Goal: Transaction & Acquisition: Purchase product/service

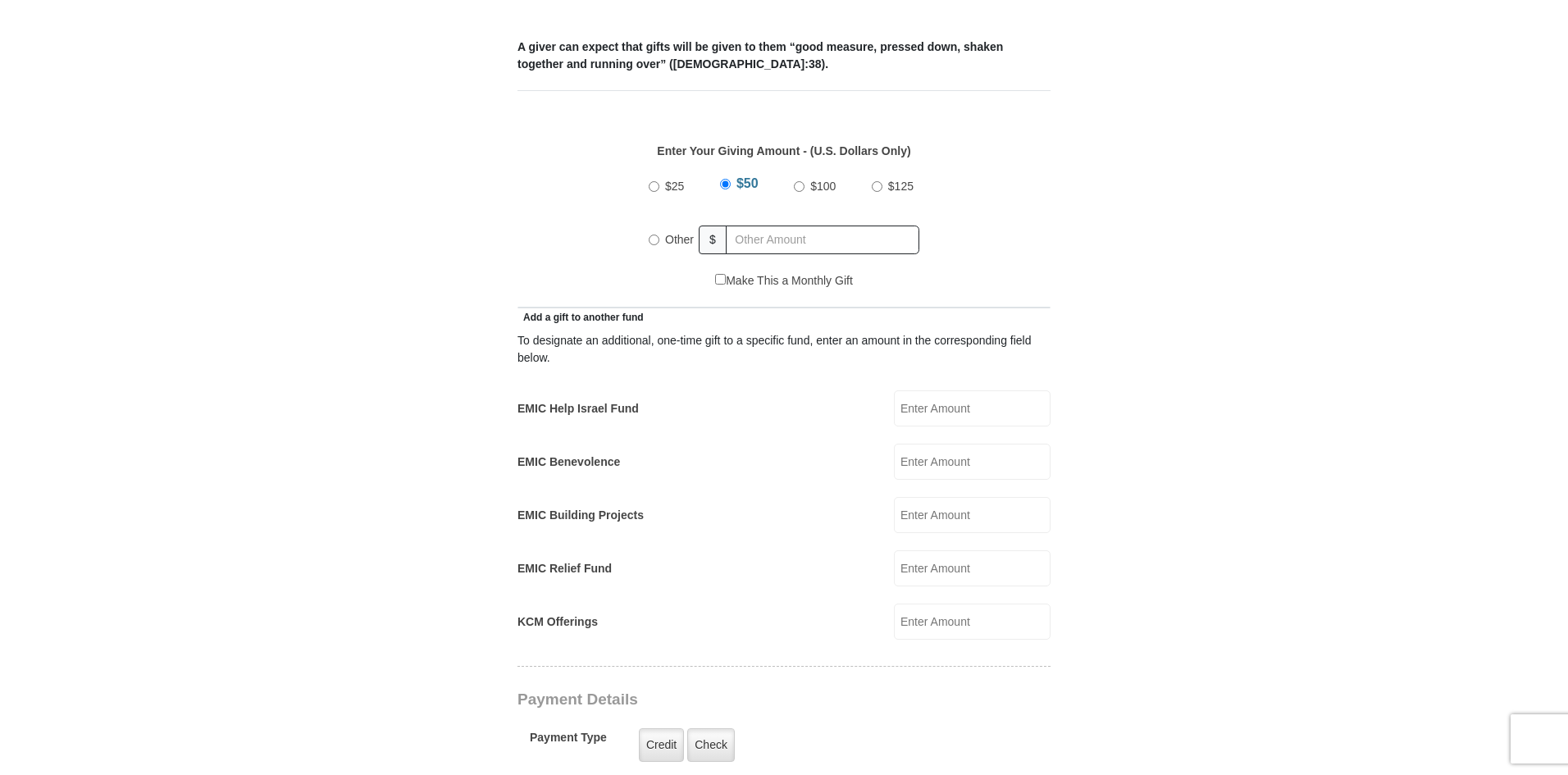
scroll to position [678, 0]
click at [656, 235] on input "Other" at bounding box center [653, 240] width 11 height 11
radio input "true"
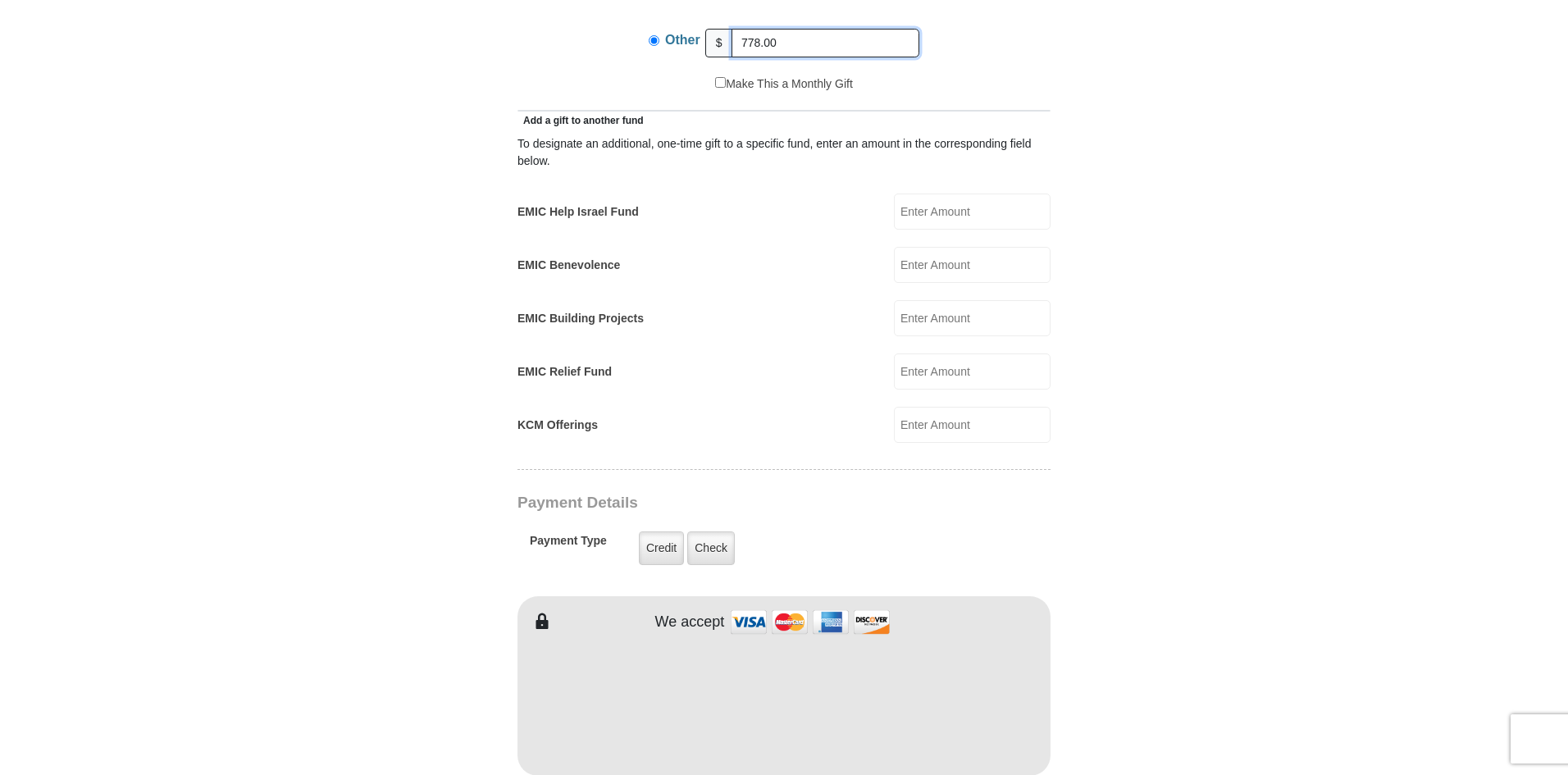
scroll to position [924, 0]
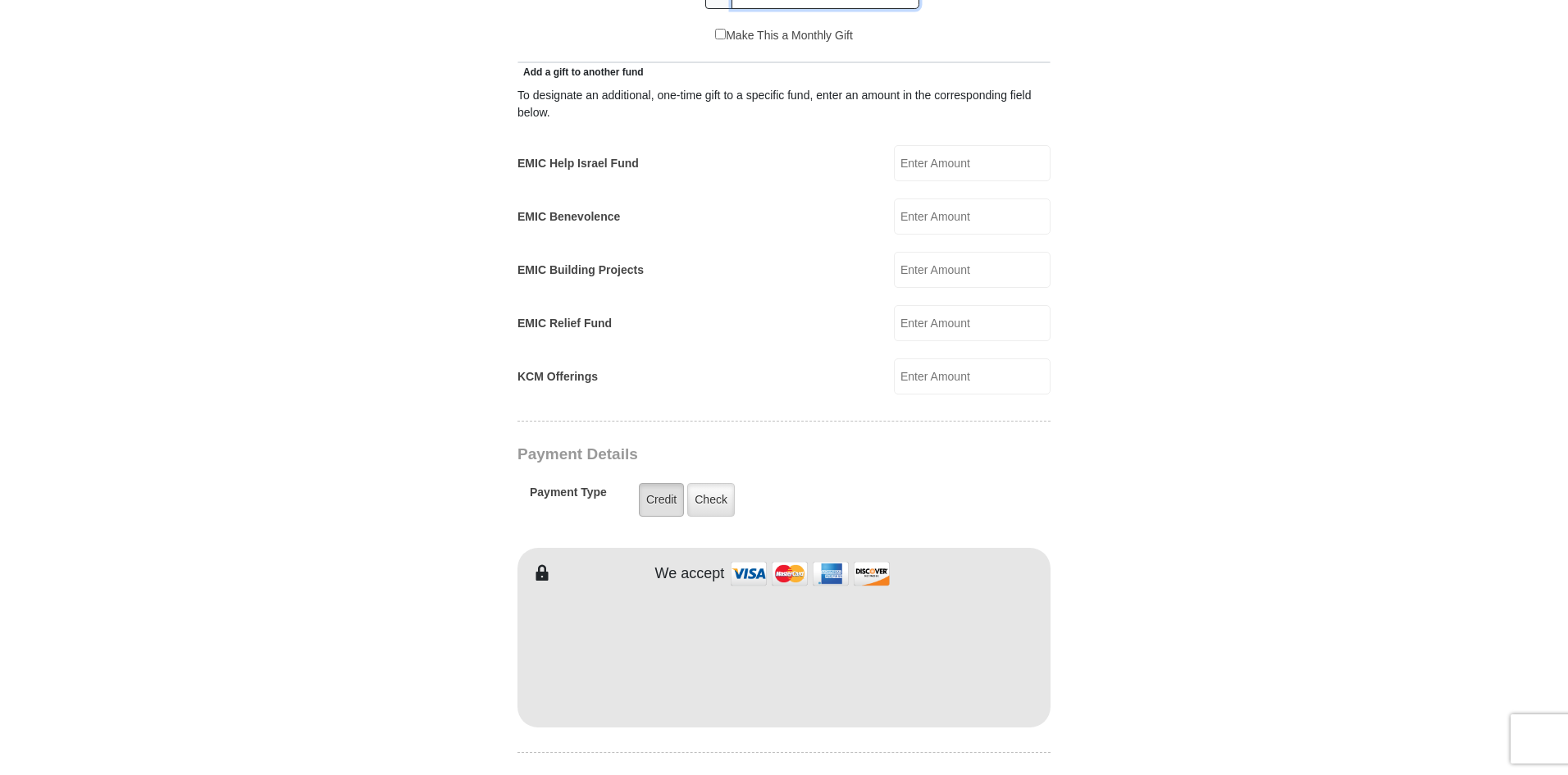
type input "778.00"
click at [651, 483] on label "Credit" at bounding box center [661, 499] width 45 height 34
click at [0, 0] on input "Credit" at bounding box center [0, 0] width 0 height 0
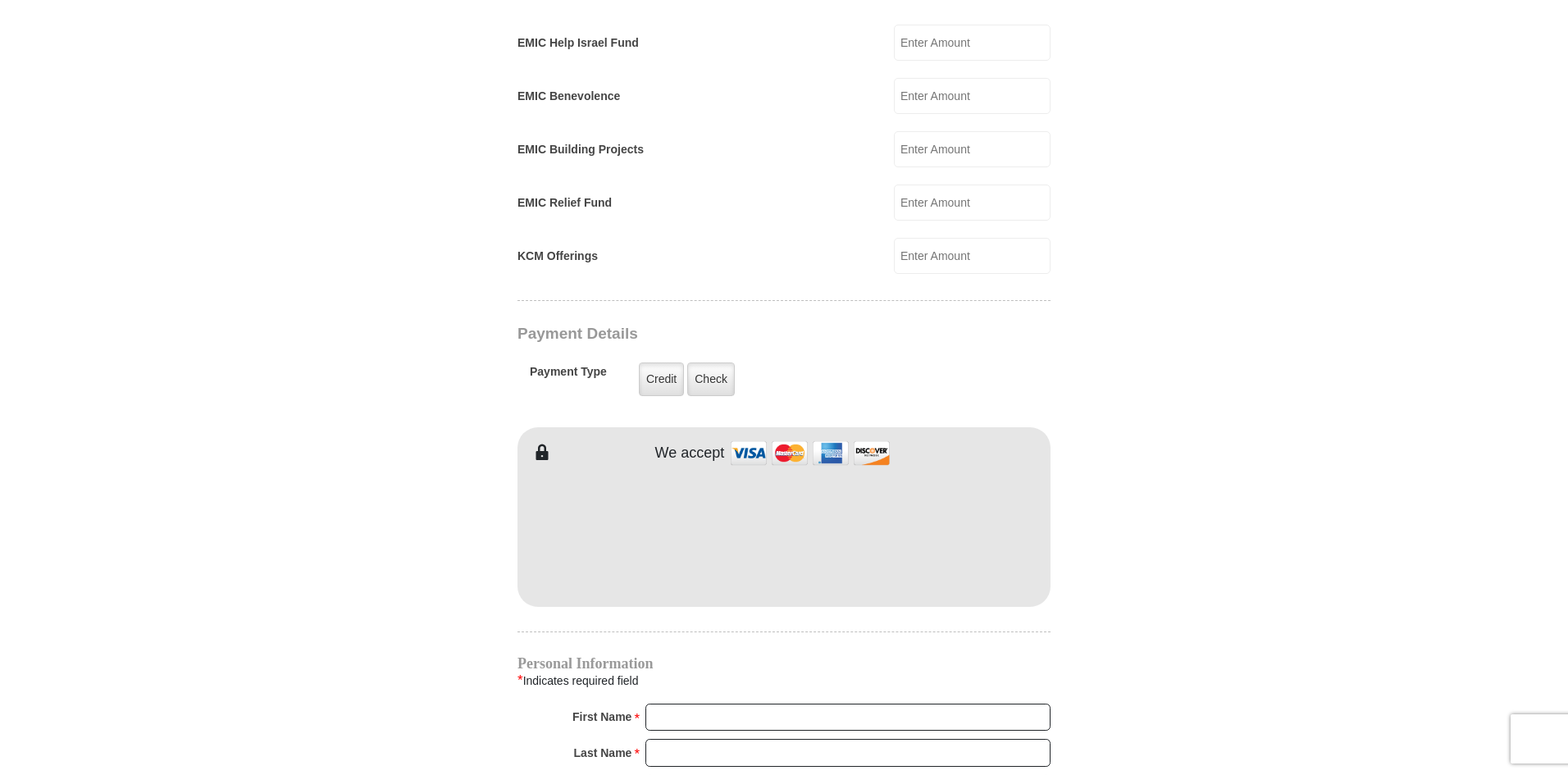
scroll to position [1088, 0]
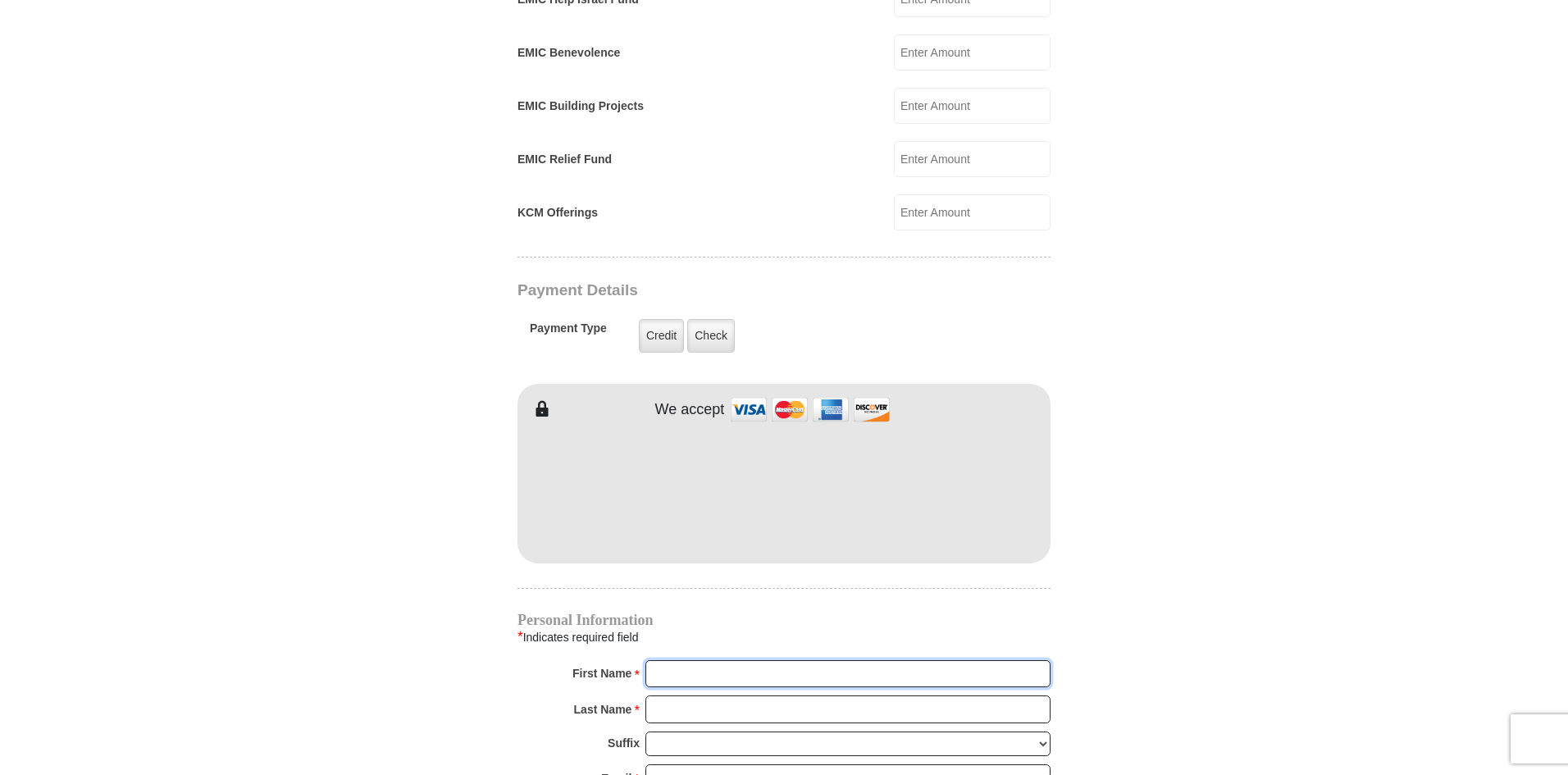
click at [706, 660] on input "First Name *" at bounding box center [848, 674] width 405 height 28
type input "[PERSON_NAME]"
click at [751, 698] on input "Last Name *" at bounding box center [848, 709] width 405 height 28
type input "[PERSON_NAME]"
click at [751, 764] on input "Email *" at bounding box center [848, 778] width 405 height 28
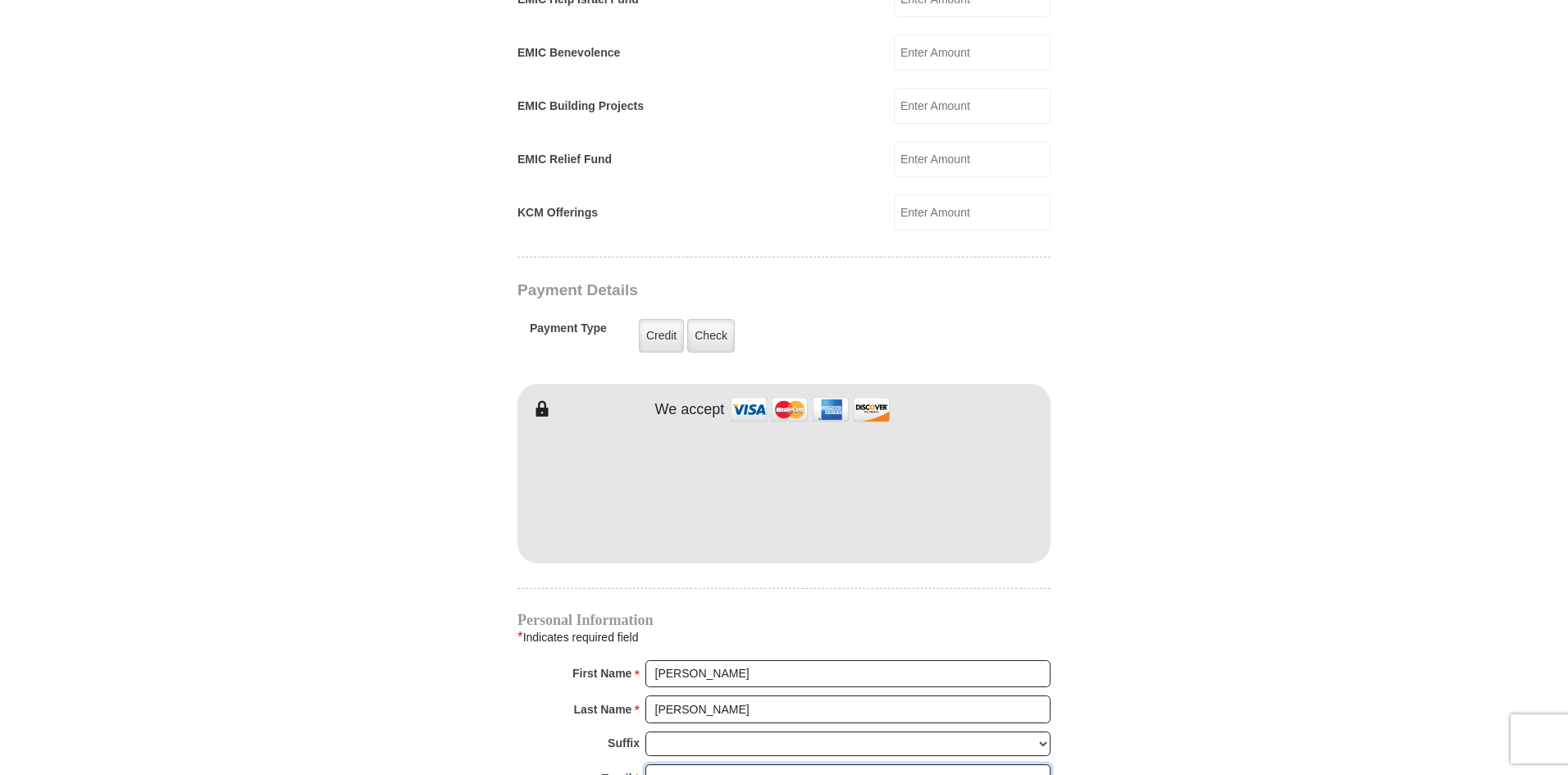
type input "[EMAIL_ADDRESS][DOMAIN_NAME]"
type input "[STREET_ADDRESS]"
type input "New Fairview"
select select "[GEOGRAPHIC_DATA]"
type input "76078"
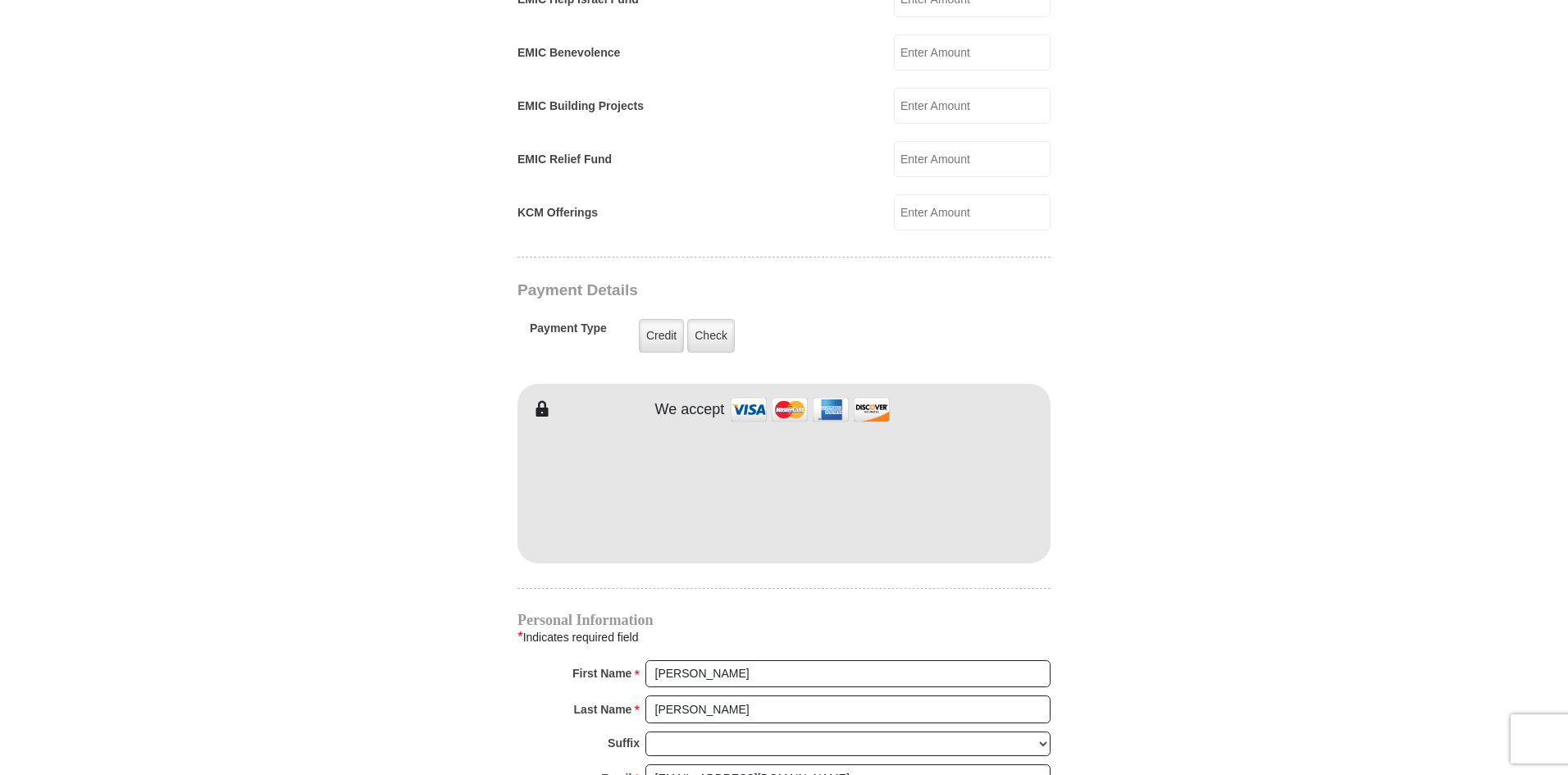
type input "2533348027"
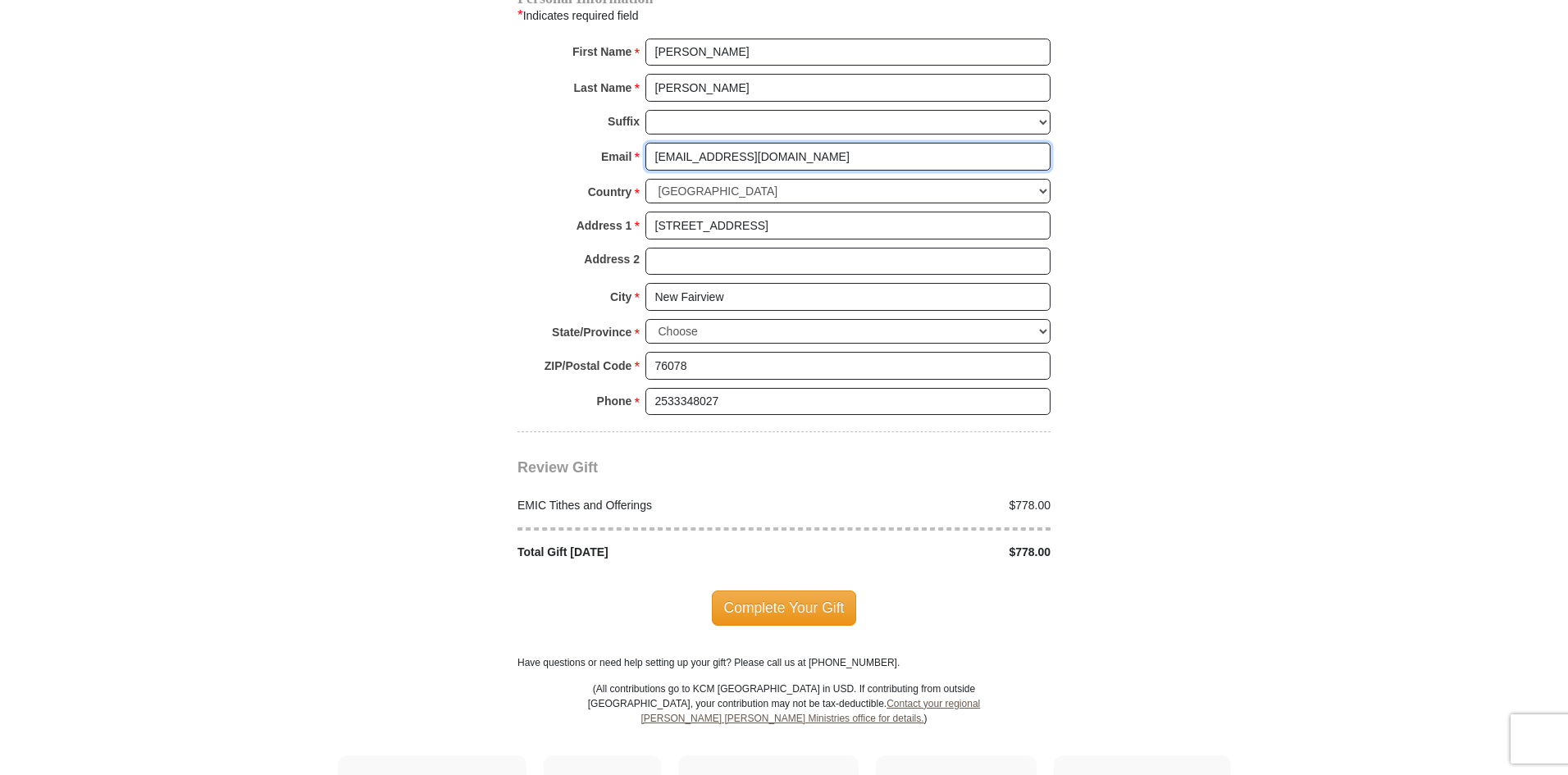
scroll to position [1743, 0]
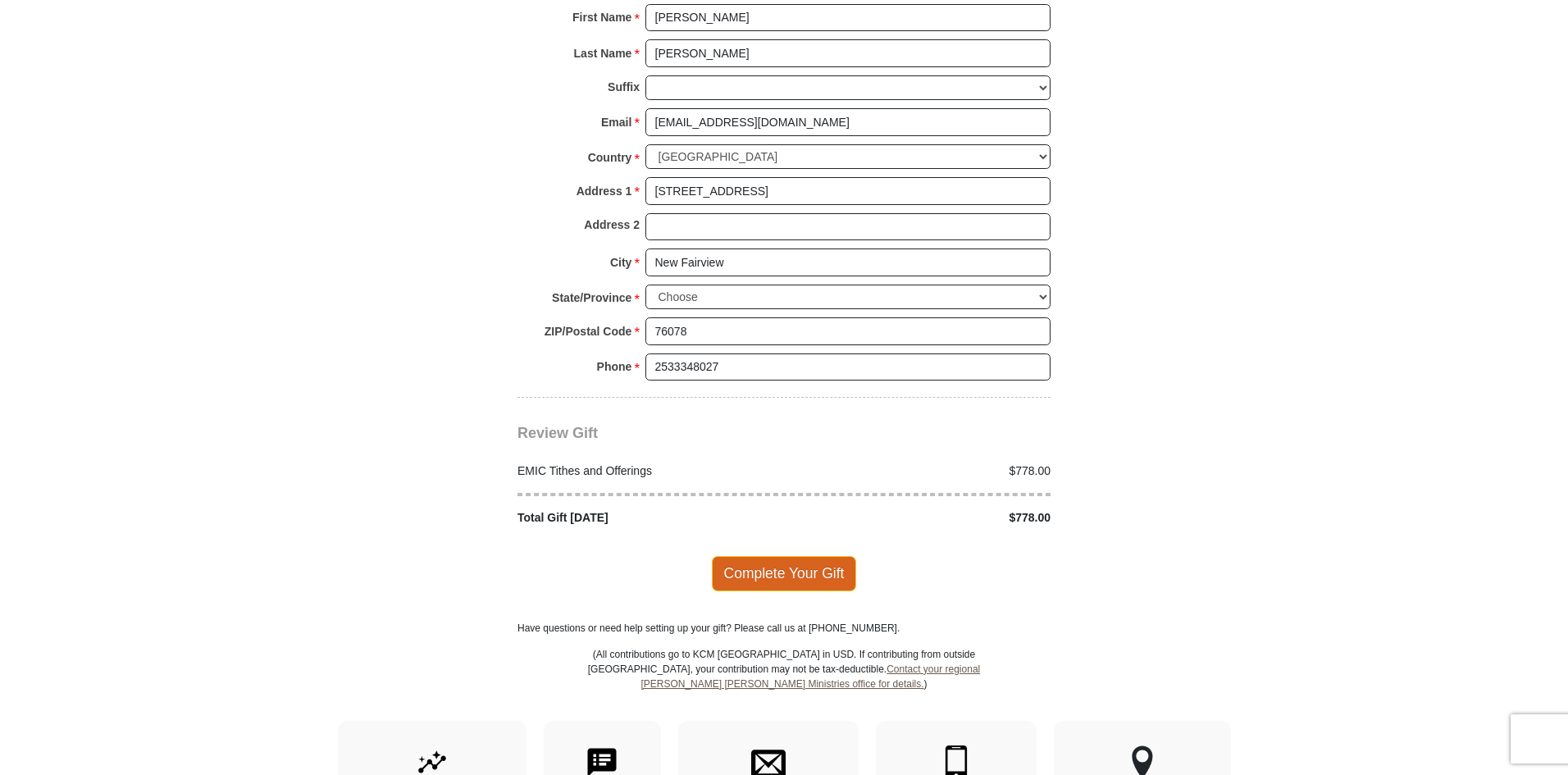
click at [781, 556] on span "Complete Your Gift" at bounding box center [784, 573] width 145 height 34
